Goal: Task Accomplishment & Management: Complete application form

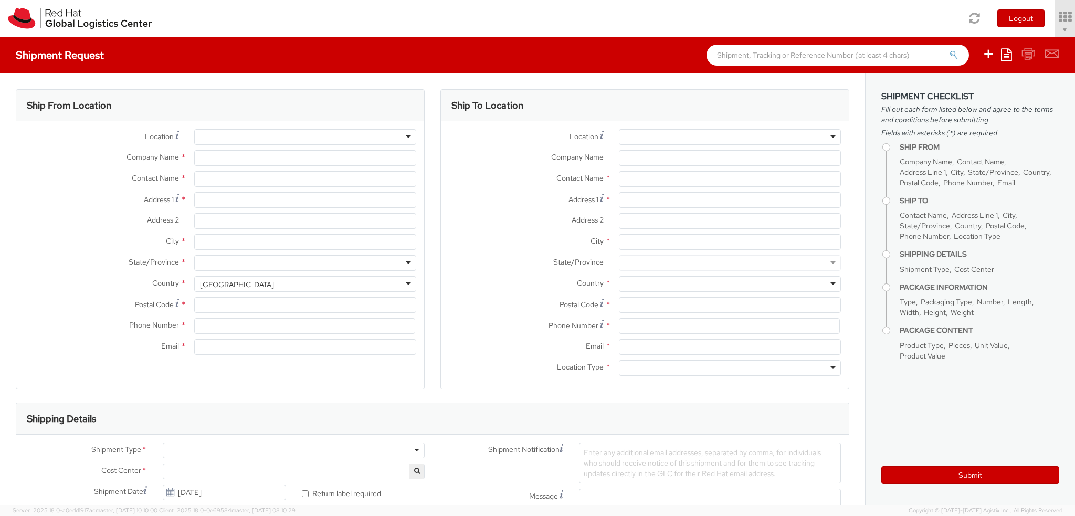
type input "Red Hat Asia Pacific Pte Ltd"
type input "Nuraini Rahmat"
type input "88 Market Street, Level 45"
type input "CapitaSpring"
type input "SINGAPORE"
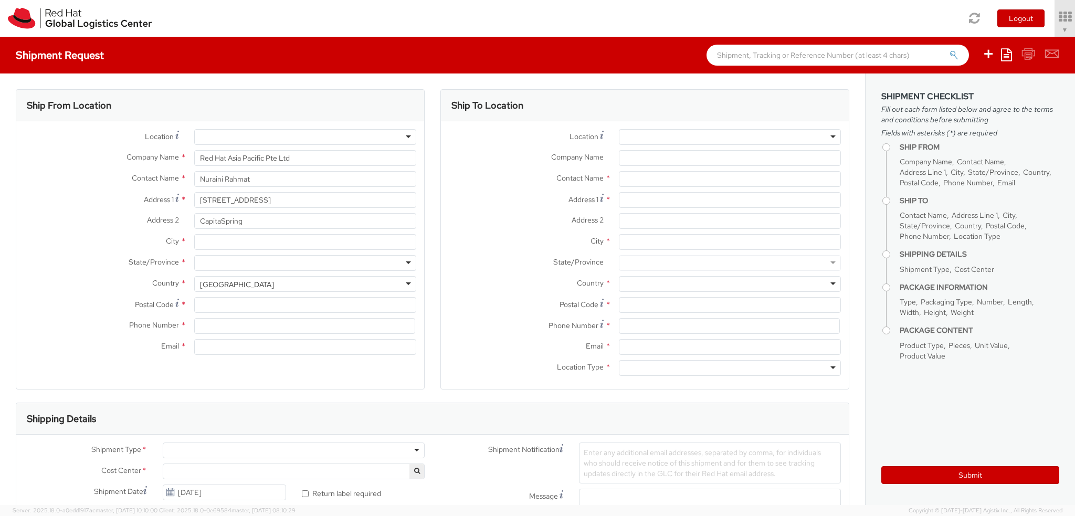
type input "048948"
type input "65 6490 4200"
type input "nrahmat@redhat.com"
select select "CM"
select select "KGS"
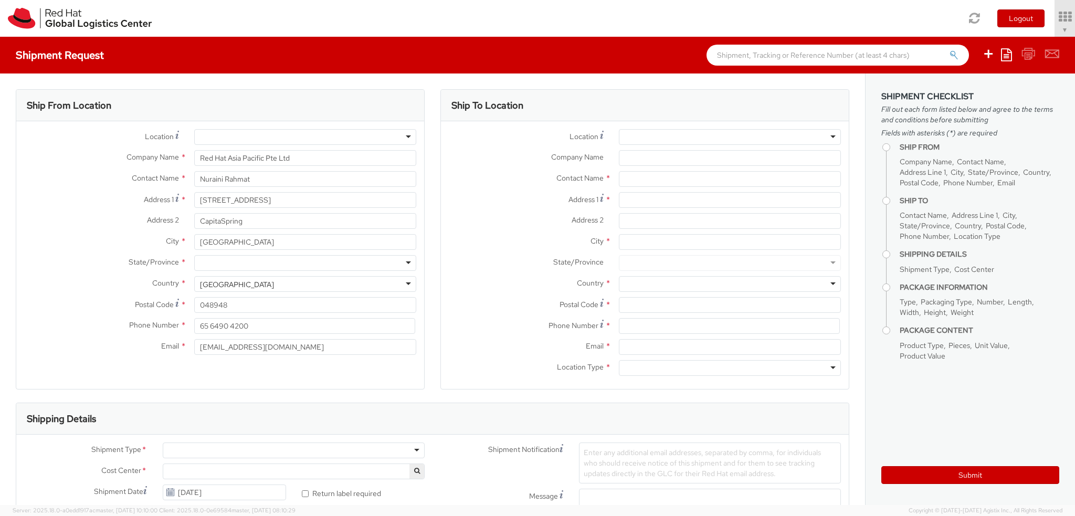
select select "763"
select select
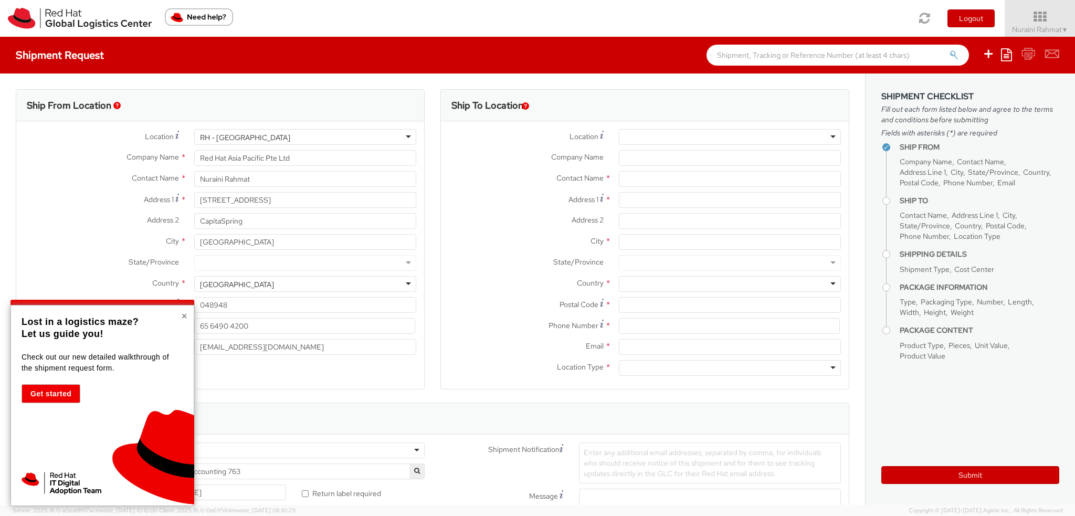
click at [184, 313] on button "×" at bounding box center [184, 316] width 6 height 10
